Goal: Navigation & Orientation: Find specific page/section

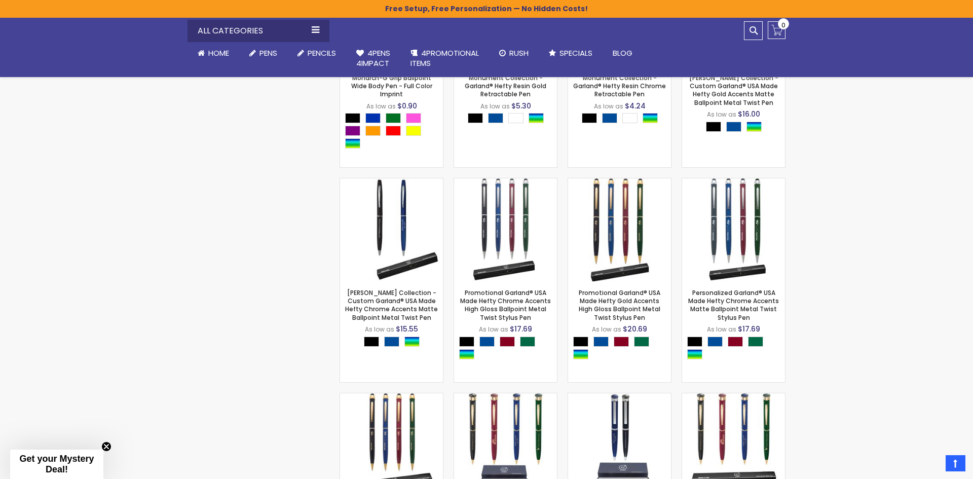
scroll to position [1014, 0]
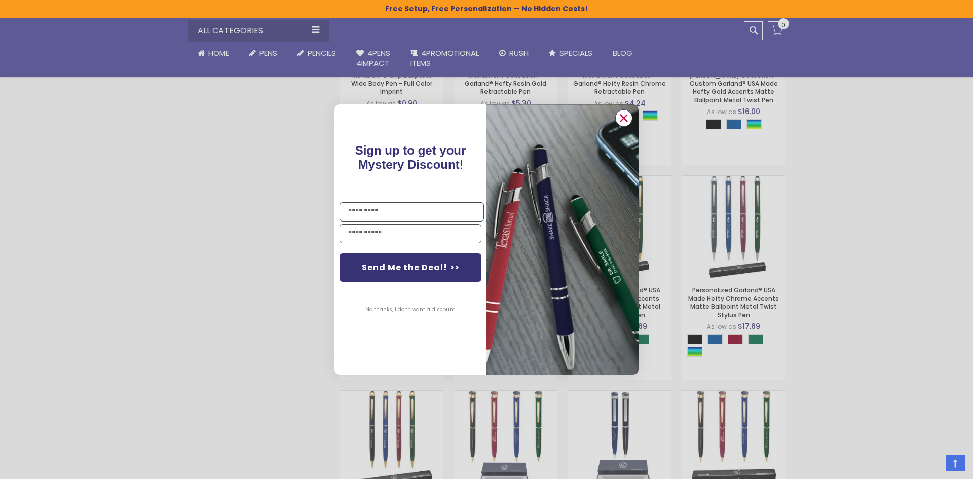
click at [625, 118] on circle "Close dialog" at bounding box center [623, 117] width 15 height 15
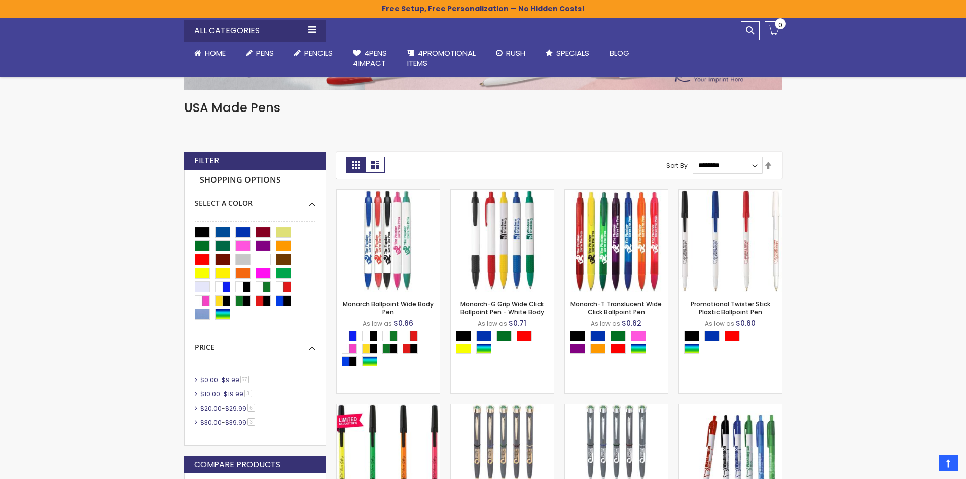
scroll to position [0, 0]
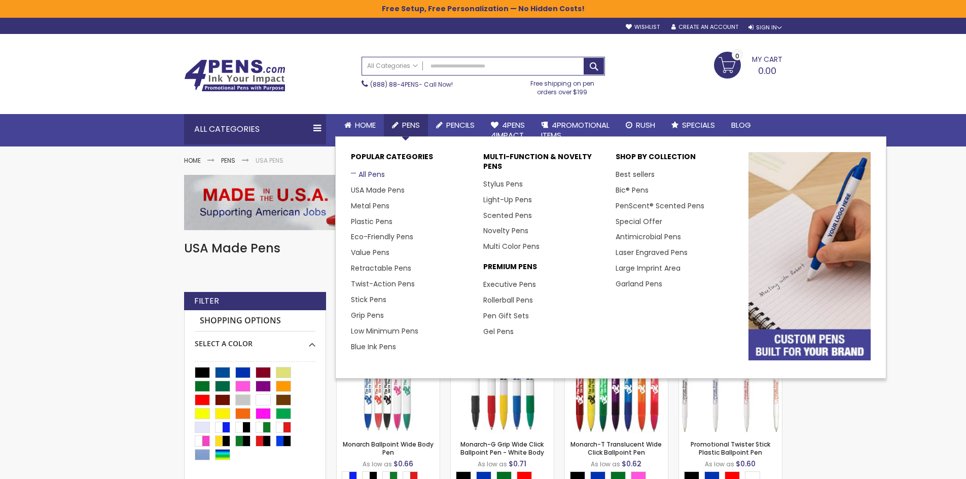
click at [369, 172] on link "All Pens" at bounding box center [368, 174] width 34 height 10
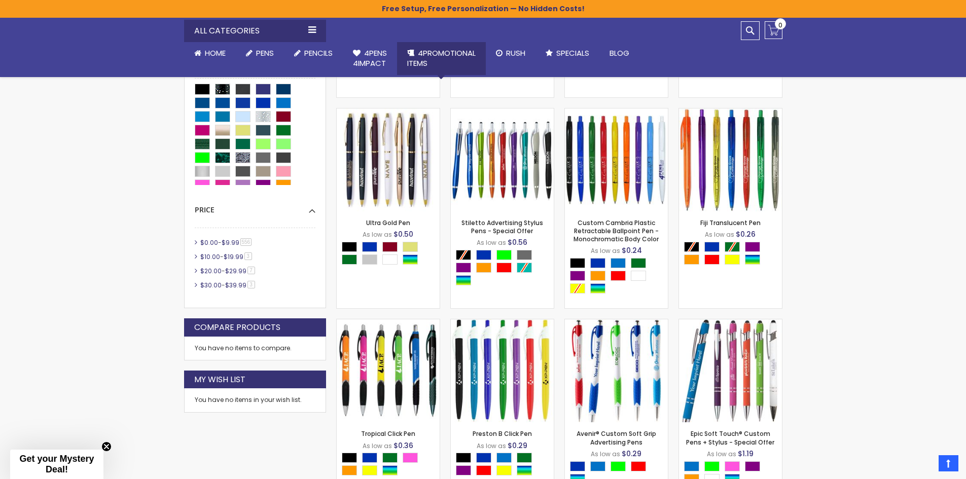
scroll to position [423, 0]
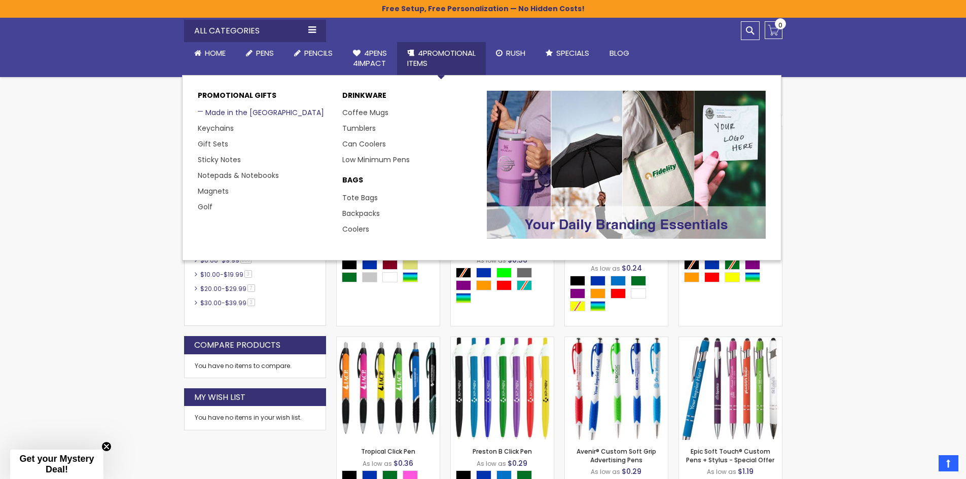
click at [248, 115] on link "Made in the [GEOGRAPHIC_DATA]" at bounding box center [261, 112] width 126 height 10
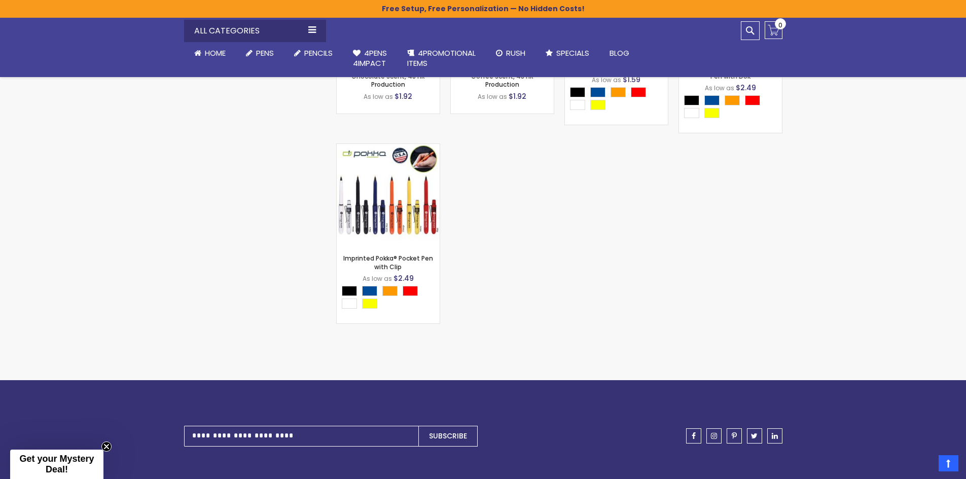
scroll to position [2492, 0]
